Goal: Transaction & Acquisition: Download file/media

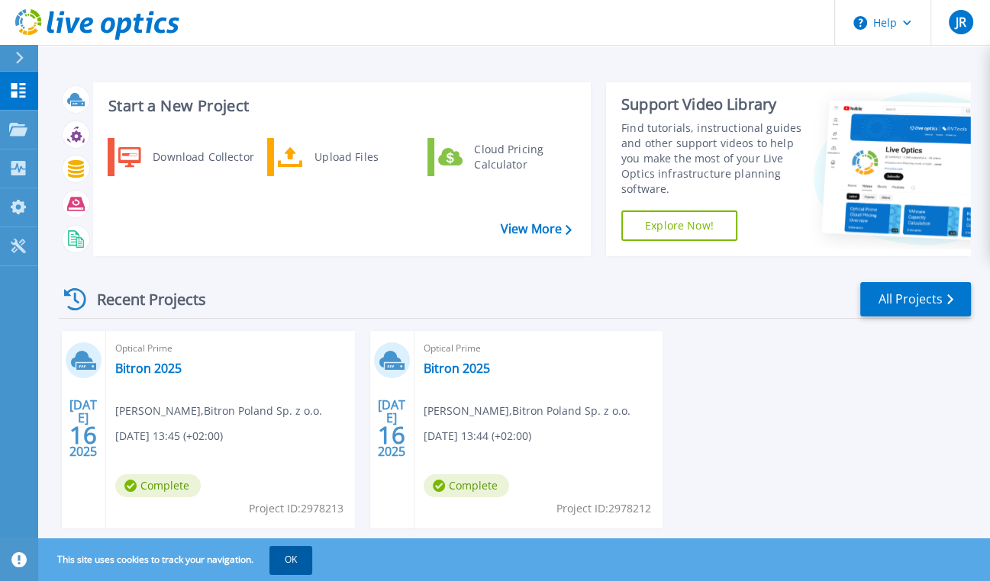
click at [290, 563] on button "OK" at bounding box center [290, 559] width 43 height 27
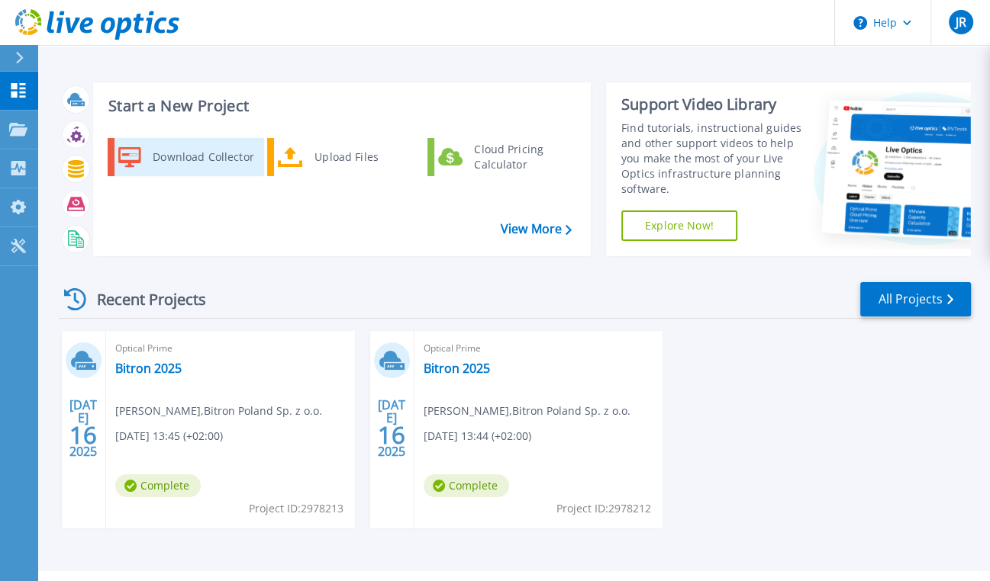
click at [186, 158] on div "Download Collector" at bounding box center [202, 157] width 115 height 31
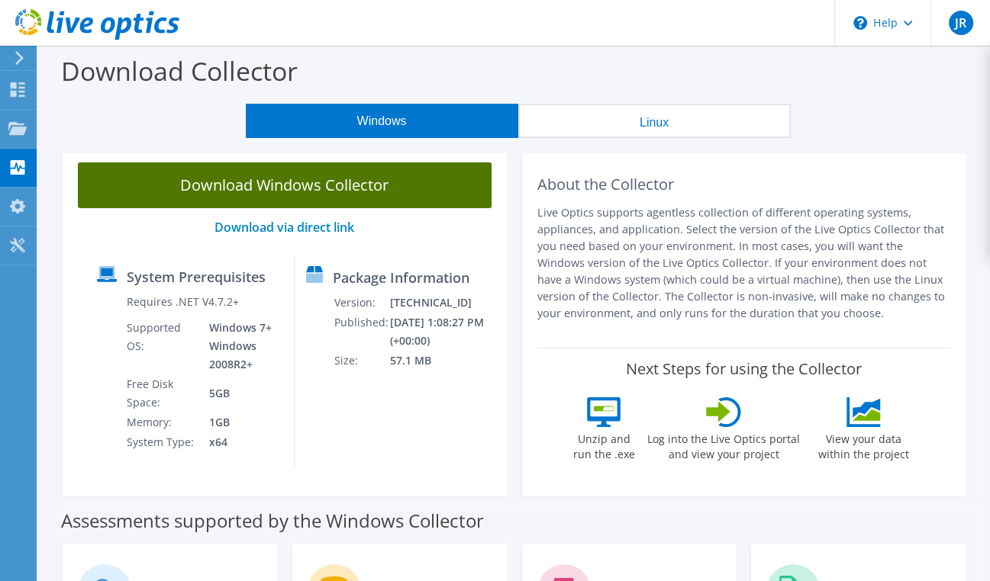
click at [246, 182] on link "Download Windows Collector" at bounding box center [285, 186] width 414 height 46
